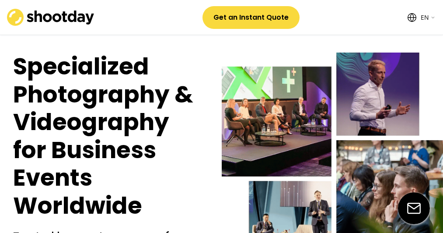
select select ""en""
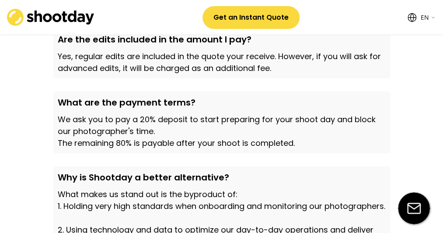
scroll to position [2801, 0]
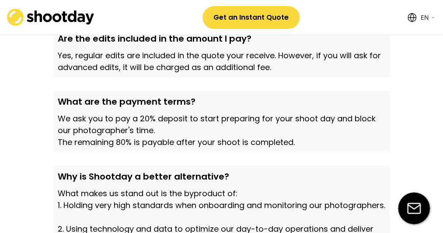
click at [71, 15] on img at bounding box center [50, 17] width 87 height 17
